Goal: Task Accomplishment & Management: Use online tool/utility

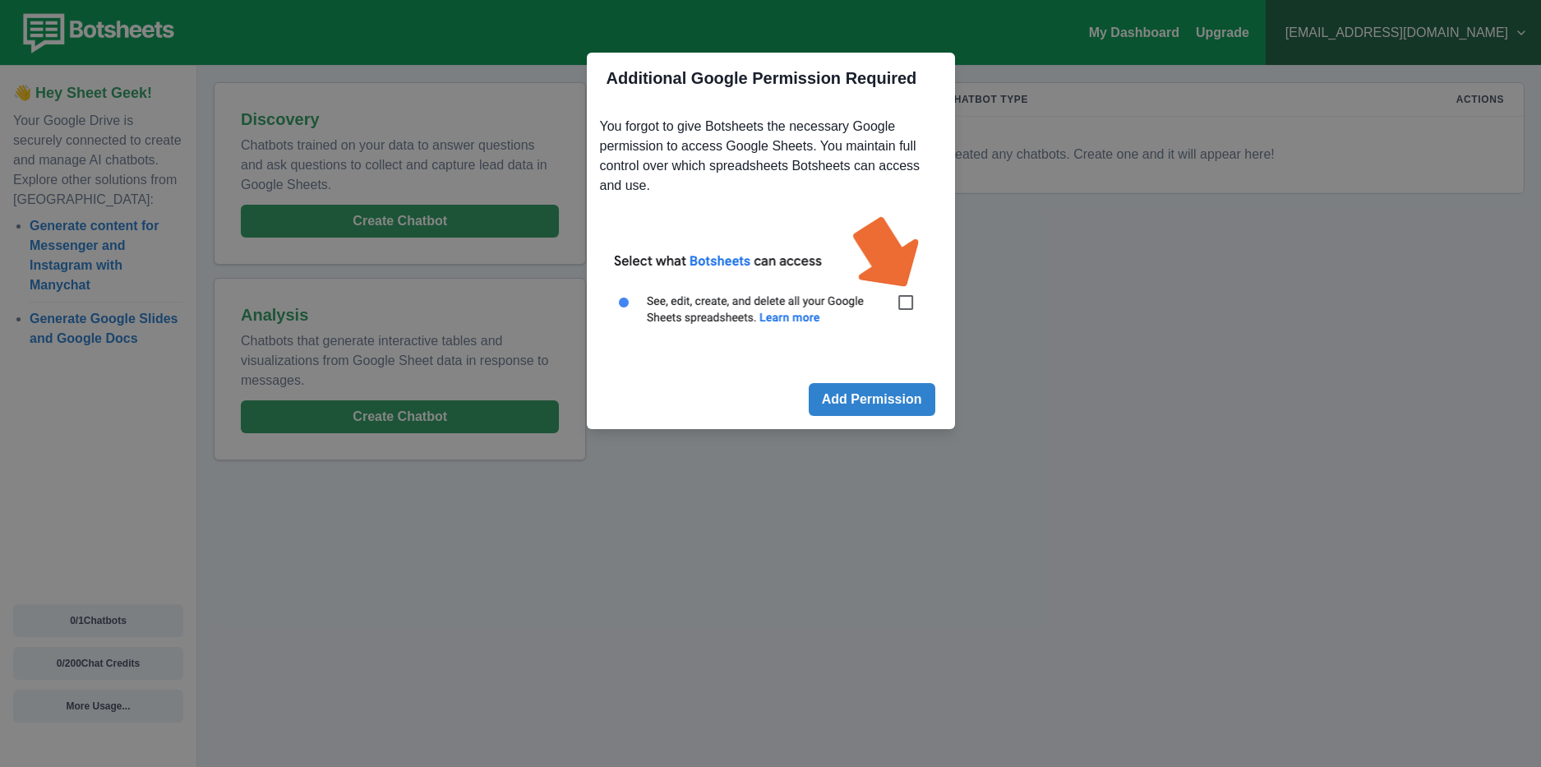
click at [909, 311] on img at bounding box center [771, 279] width 342 height 155
click at [909, 307] on img at bounding box center [771, 279] width 342 height 155
click at [904, 294] on img at bounding box center [771, 279] width 342 height 155
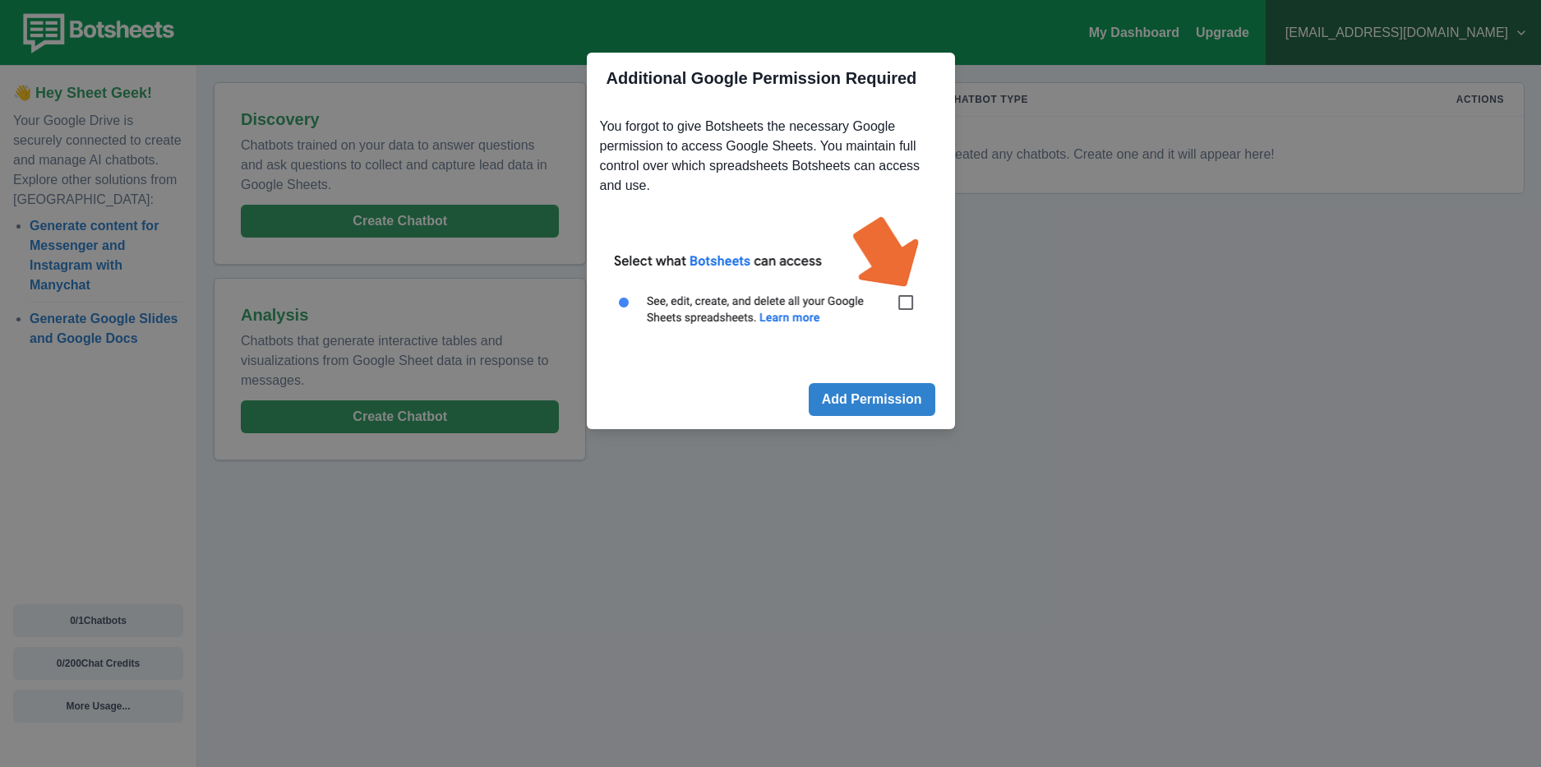
click at [904, 303] on img at bounding box center [771, 279] width 342 height 155
click at [878, 405] on button "Add Permission" at bounding box center [872, 399] width 127 height 33
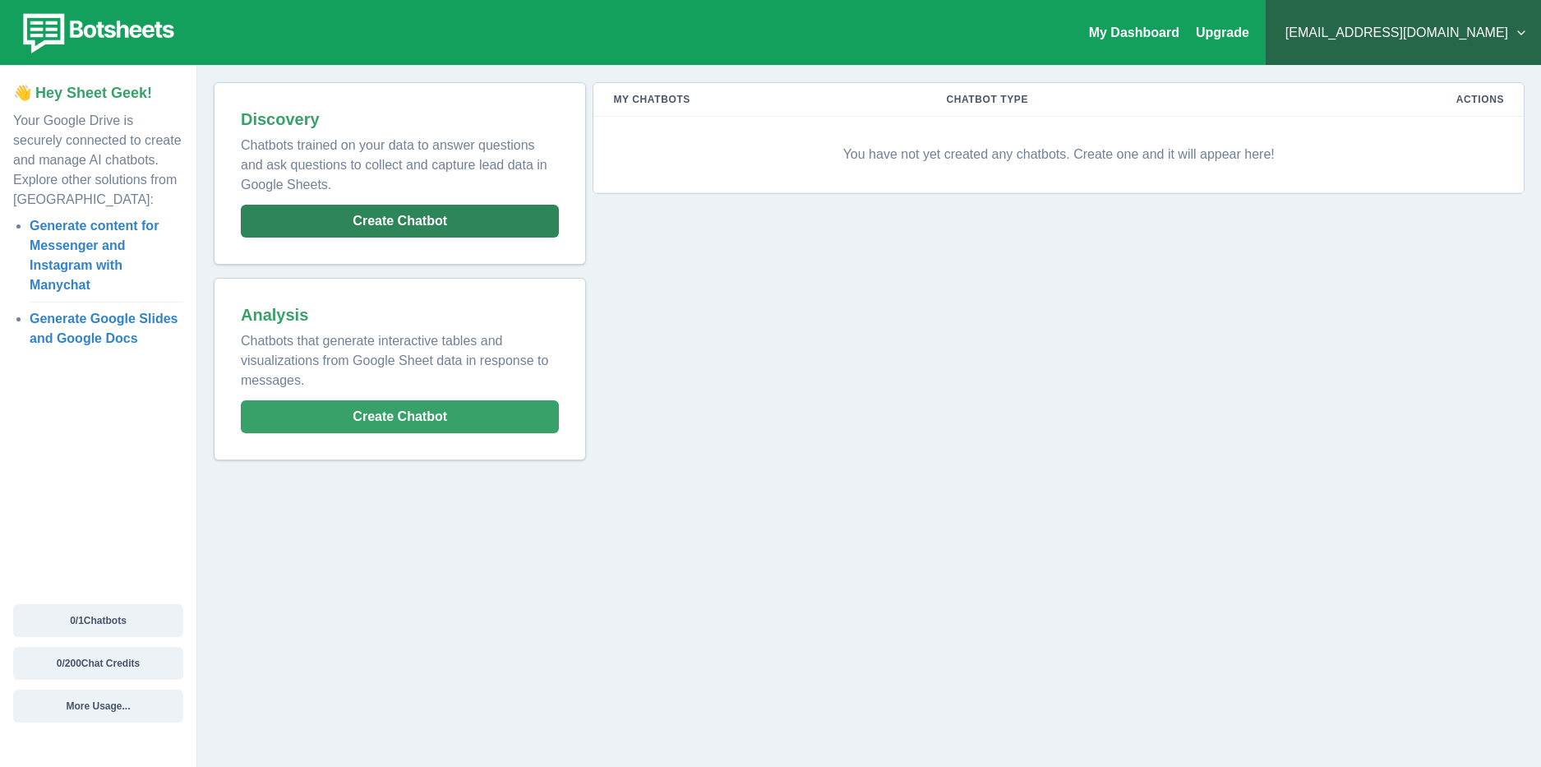
click at [399, 226] on button "Create Chatbot" at bounding box center [400, 221] width 318 height 33
